Goal: Check status

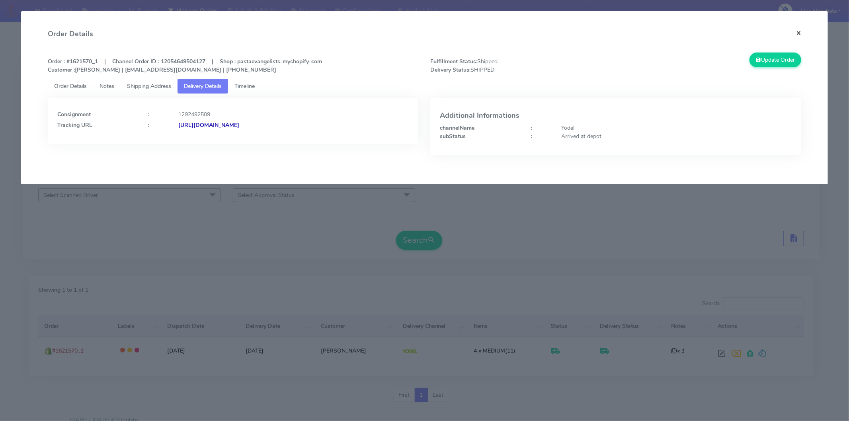
drag, startPoint x: 0, startPoint y: 0, endPoint x: 797, endPoint y: 29, distance: 797.7
click at [797, 29] on button "×" at bounding box center [799, 32] width 18 height 21
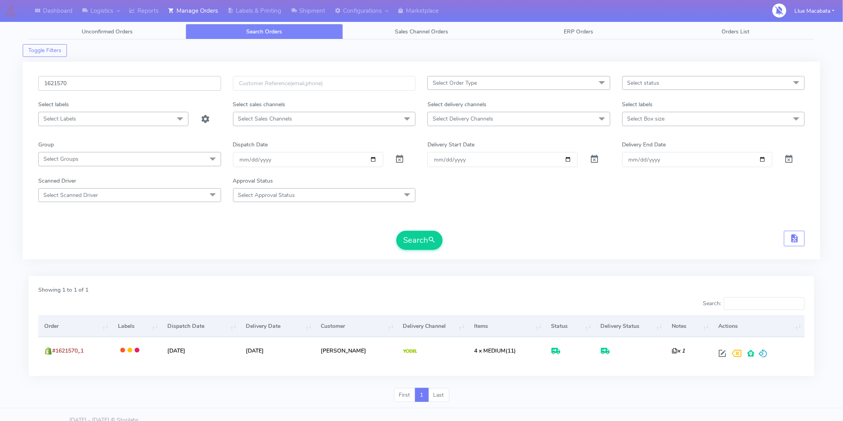
click at [86, 88] on input "1621570" at bounding box center [129, 83] width 183 height 15
click at [87, 88] on input "1621570" at bounding box center [129, 83] width 183 height 15
paste input "19160A"
type input "1619160A"
drag, startPoint x: 417, startPoint y: 241, endPoint x: 409, endPoint y: 236, distance: 9.4
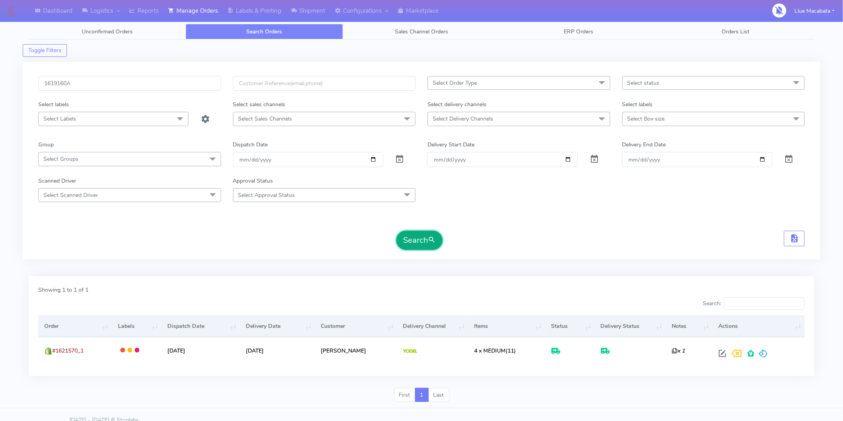
click at [416, 240] on button "Search" at bounding box center [419, 240] width 46 height 19
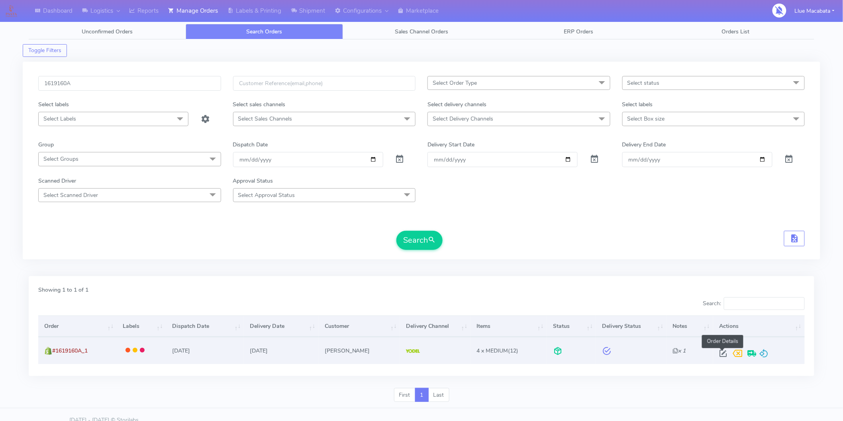
click at [721, 357] on span at bounding box center [722, 356] width 14 height 8
select select "5"
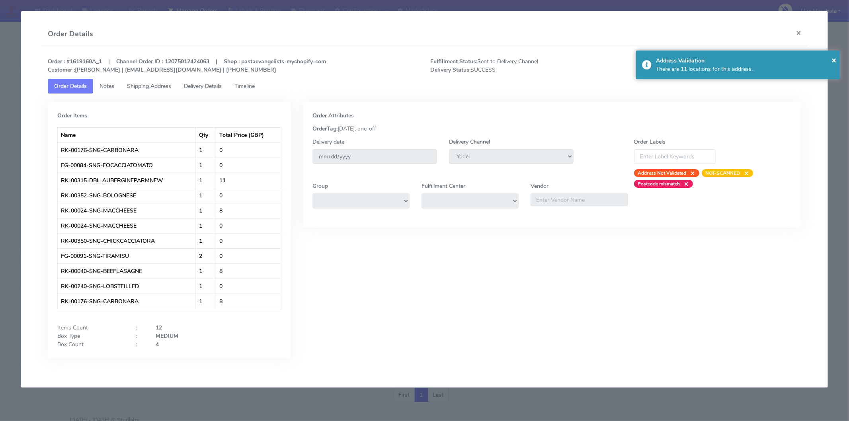
click at [246, 90] on link "Timeline" at bounding box center [244, 86] width 33 height 15
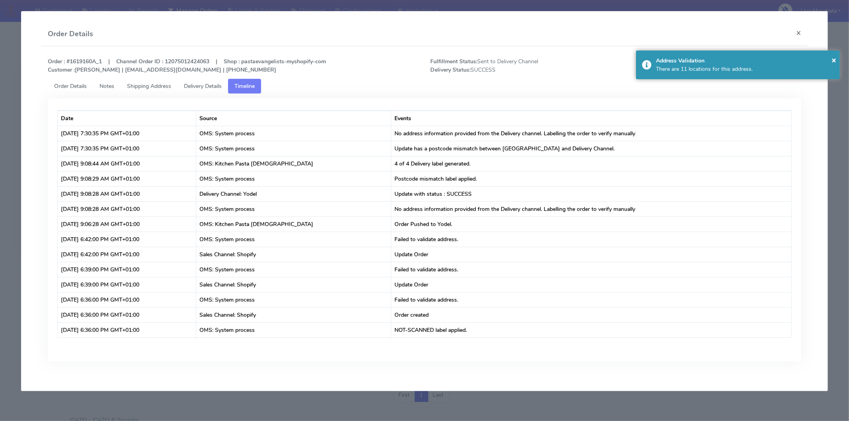
click at [218, 86] on span "Delivery Details" at bounding box center [203, 86] width 38 height 8
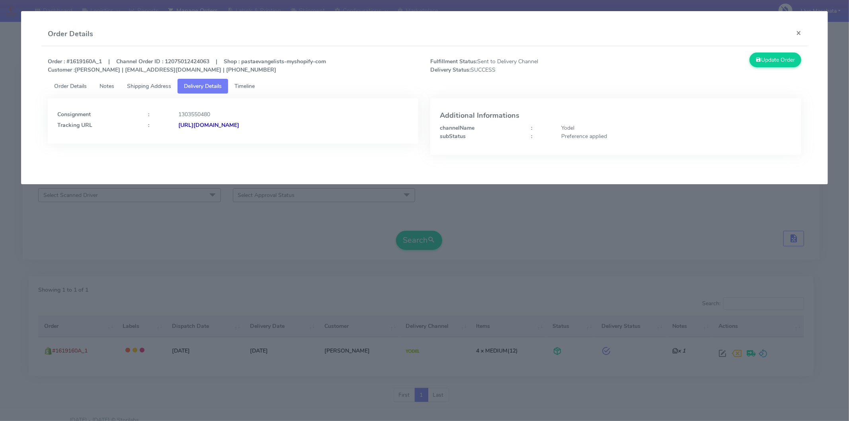
click at [261, 85] on link "Timeline" at bounding box center [244, 86] width 33 height 15
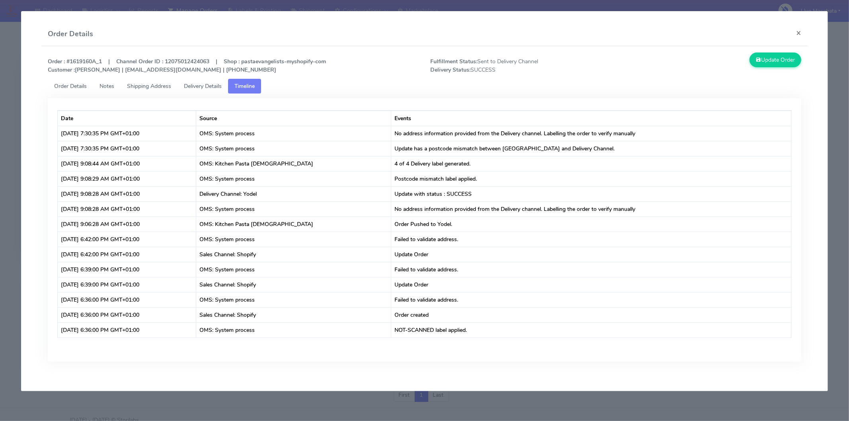
click at [206, 86] on span "Delivery Details" at bounding box center [203, 86] width 38 height 8
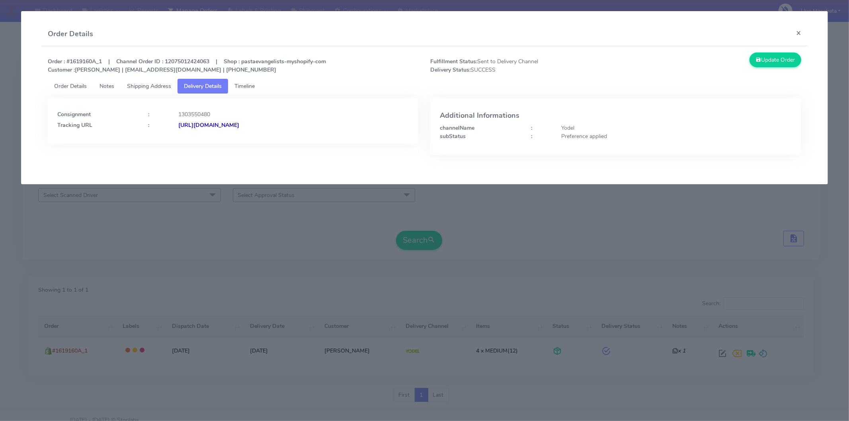
click at [239, 125] on strong "[URL][DOMAIN_NAME]" at bounding box center [208, 125] width 61 height 8
click at [251, 90] on link "Timeline" at bounding box center [244, 86] width 33 height 15
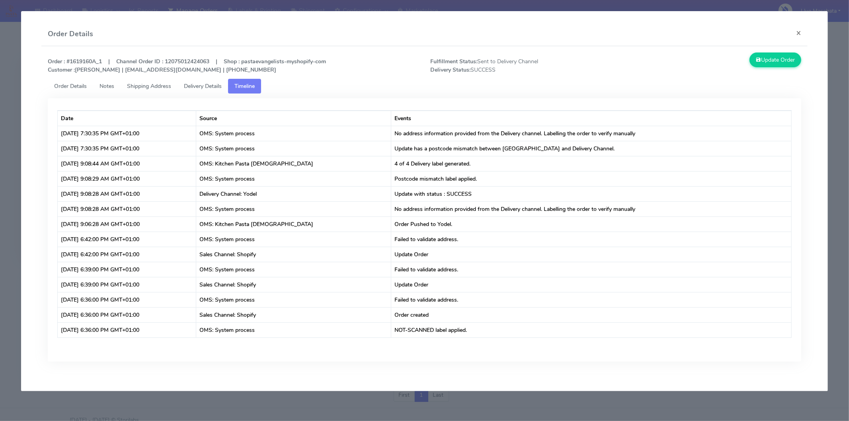
drag, startPoint x: 352, startPoint y: 93, endPoint x: 349, endPoint y: 89, distance: 5.1
click at [352, 91] on ul "Order Details Notes Shipping Address Delivery Details Timeline" at bounding box center [425, 86] width 754 height 15
click at [795, 31] on button "×" at bounding box center [799, 32] width 18 height 21
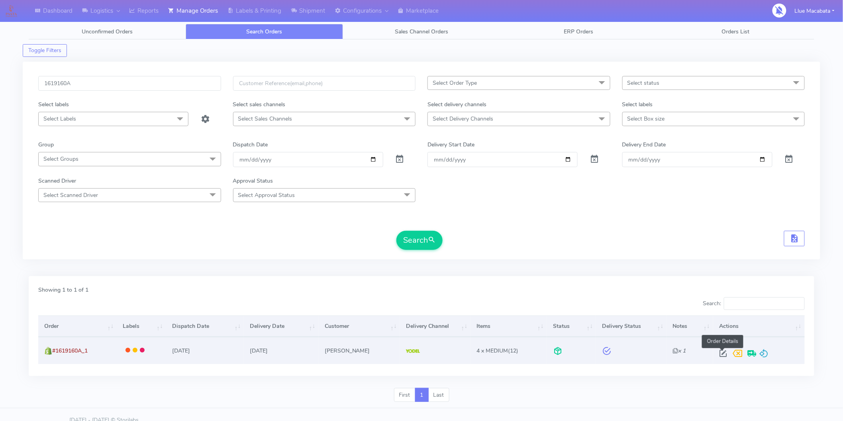
click at [722, 356] on span at bounding box center [722, 356] width 14 height 8
select select "5"
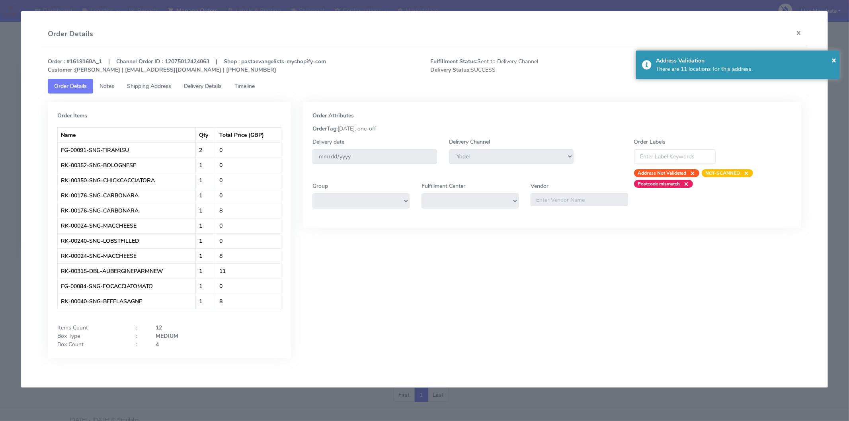
click at [252, 87] on span "Timeline" at bounding box center [245, 86] width 20 height 8
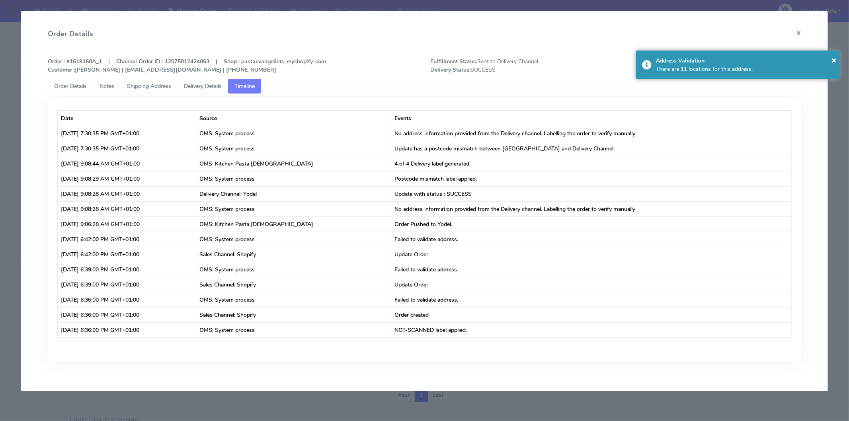
click at [218, 87] on span "Delivery Details" at bounding box center [203, 86] width 38 height 8
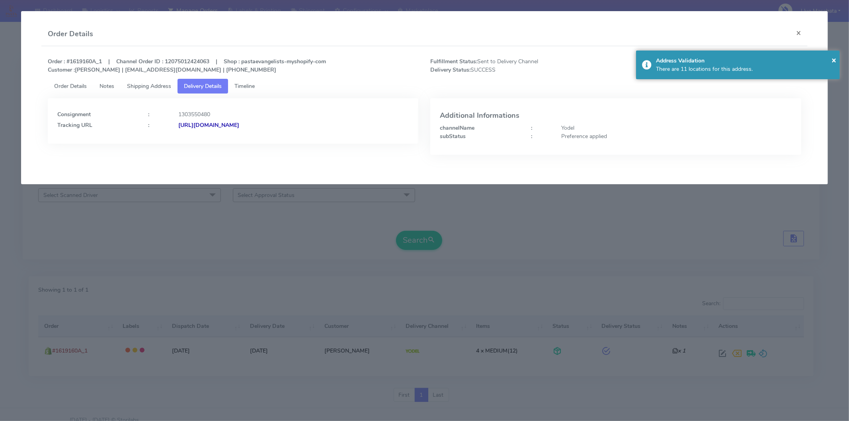
click at [158, 88] on span "Shipping Address" at bounding box center [149, 86] width 44 height 8
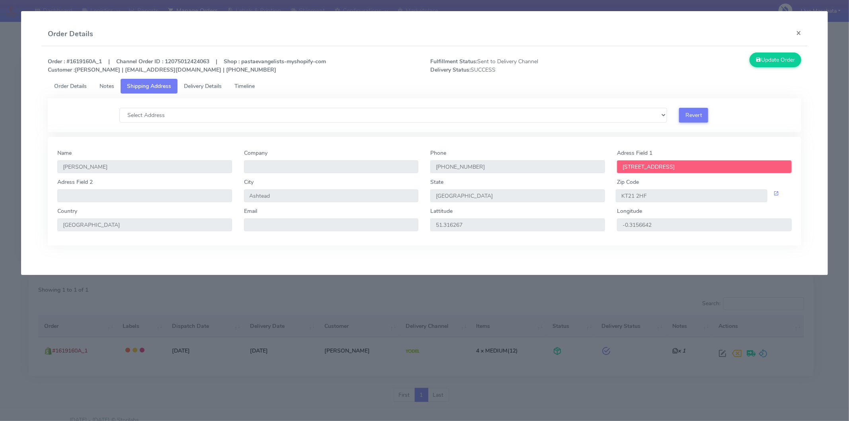
click at [622, 166] on input "[STREET_ADDRESS]" at bounding box center [704, 166] width 175 height 13
